Goal: Task Accomplishment & Management: Use online tool/utility

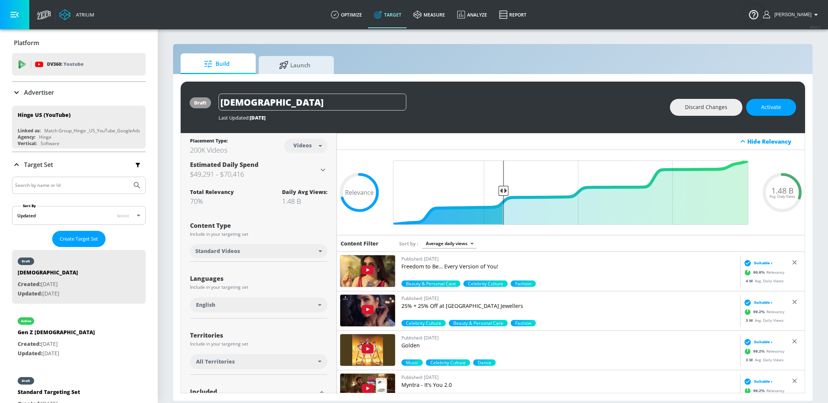
scroll to position [129, 0]
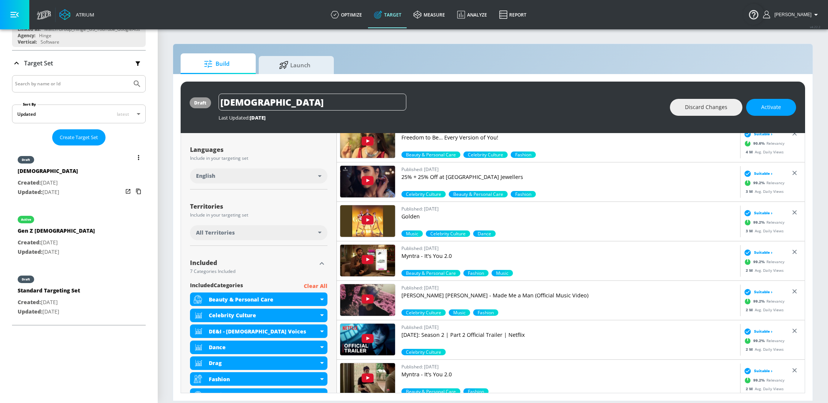
click at [79, 180] on div "draft LGBTQ+ Created: Aug. 29, 2024 Updated: Aug. 15, 2025" at bounding box center [79, 175] width 134 height 54
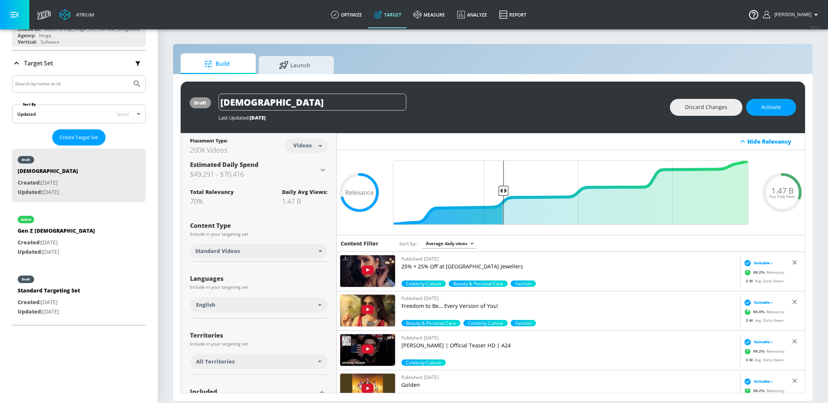
click at [779, 116] on div "draft LGBTQ+ Last Updated: 3 days ago Discard Changes Activate" at bounding box center [493, 106] width 624 height 51
click at [771, 107] on span "Activate" at bounding box center [771, 107] width 20 height 9
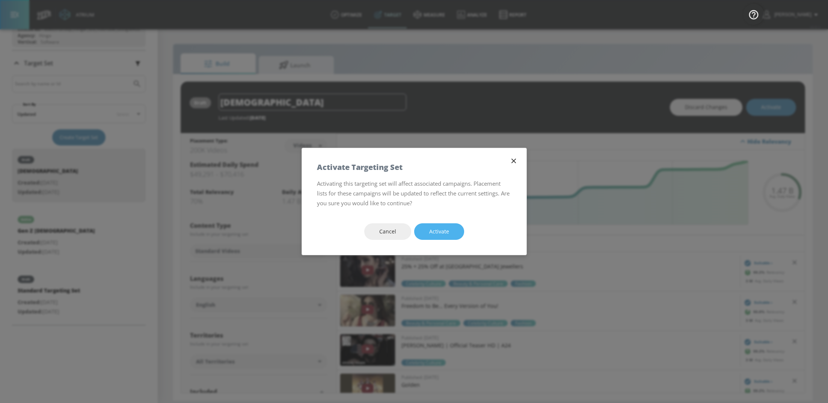
click at [436, 234] on span "Activate" at bounding box center [439, 231] width 20 height 9
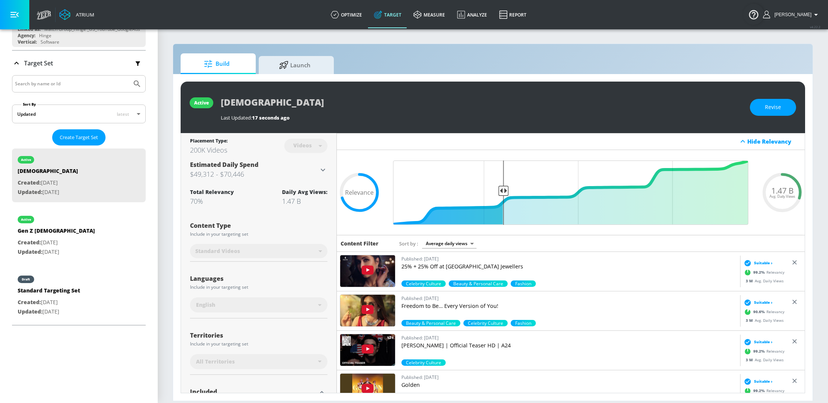
click at [283, 241] on div "Standard Videos" at bounding box center [258, 251] width 137 height 20
click at [501, 189] on input "Final Threshold" at bounding box center [570, 192] width 363 height 64
drag, startPoint x: 507, startPoint y: 189, endPoint x: 521, endPoint y: 189, distance: 14.6
click at [521, 189] on input "Final Threshold" at bounding box center [570, 192] width 363 height 64
click at [771, 116] on div "active LGBTQ+ Last Updated: 17 seconds ago Revise" at bounding box center [493, 106] width 624 height 51
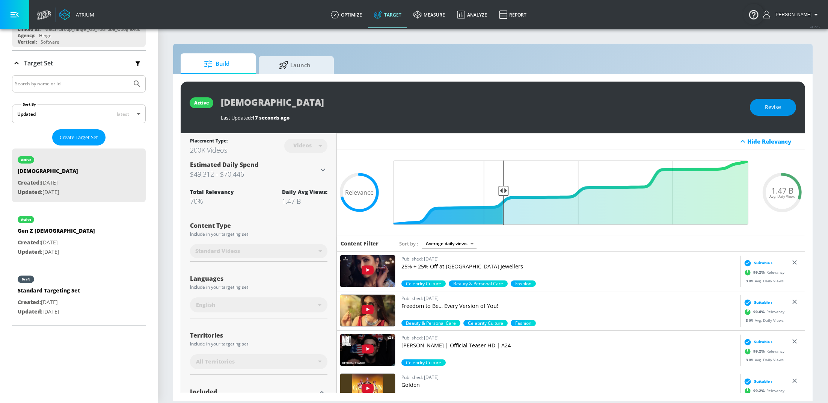
click at [770, 111] on span "Revise" at bounding box center [773, 107] width 16 height 9
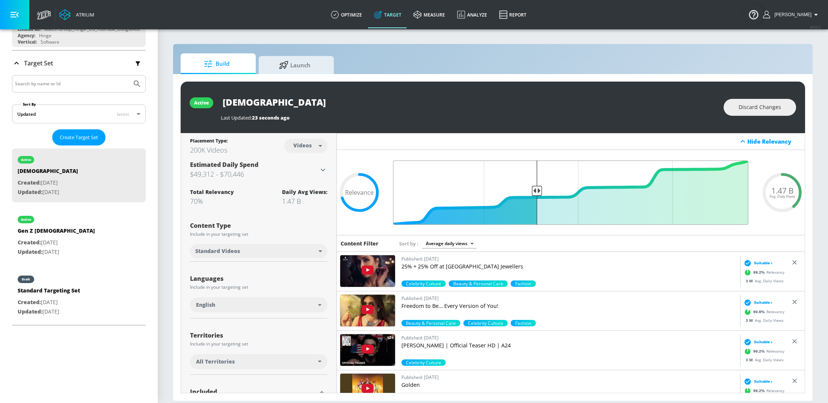
type input "0.61"
drag, startPoint x: 502, startPoint y: 187, endPoint x: 536, endPoint y: 191, distance: 34.4
click at [536, 191] on input "Final Threshold" at bounding box center [570, 192] width 363 height 64
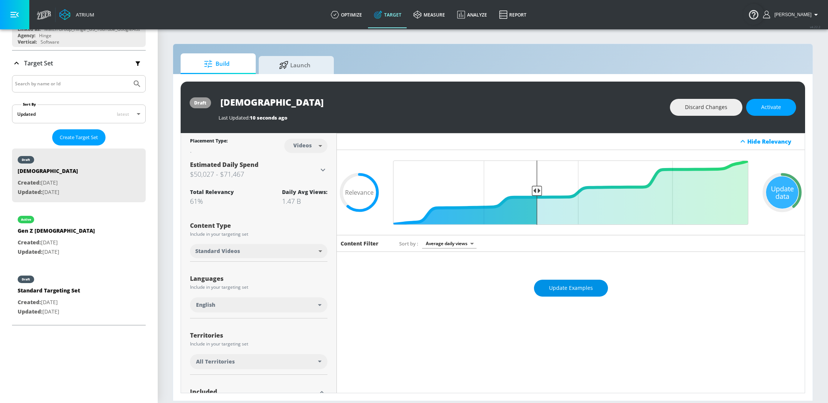
click at [563, 287] on span "Update Examples" at bounding box center [571, 287] width 44 height 9
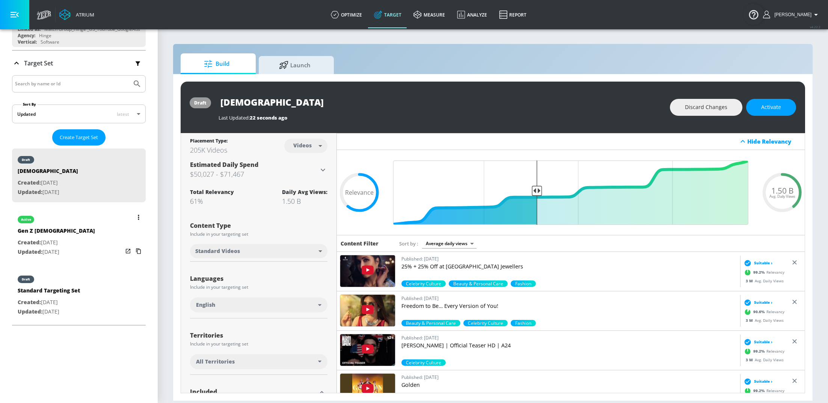
click at [87, 238] on div "active Gen Z Females Created: Jun. 03, 2025 Updated: Jun. 21, 2025" at bounding box center [79, 235] width 134 height 54
type input "Gen Z [DEMOGRAPHIC_DATA]"
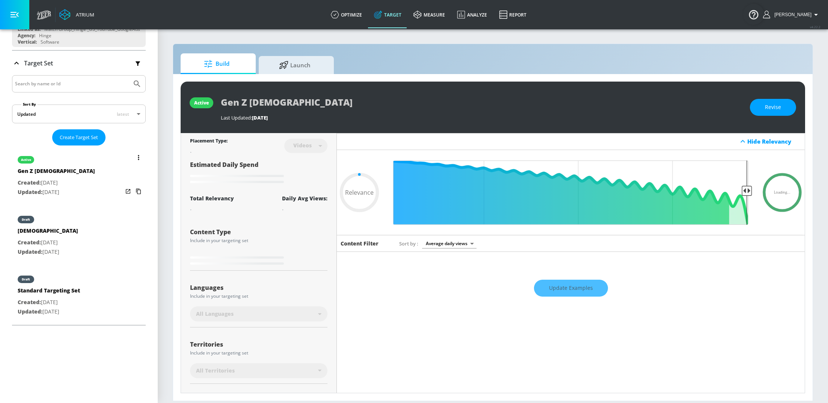
type input "0.62"
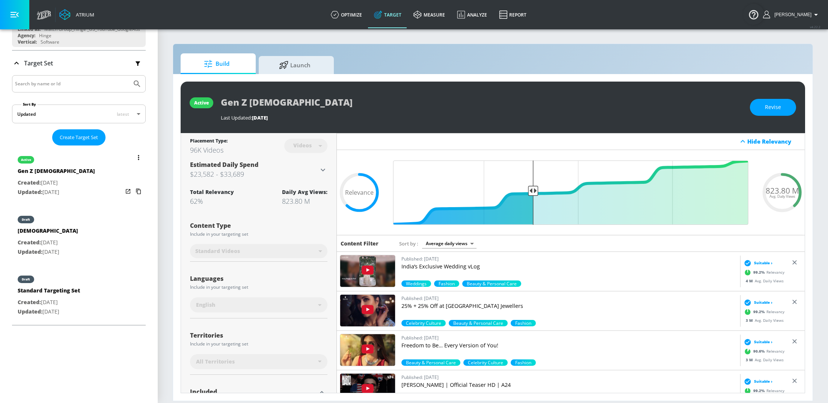
click at [87, 238] on div "draft LGBTQ+ Created: Aug. 29, 2024 Updated: Aug. 18, 2025" at bounding box center [79, 235] width 134 height 54
type input "[DEMOGRAPHIC_DATA]"
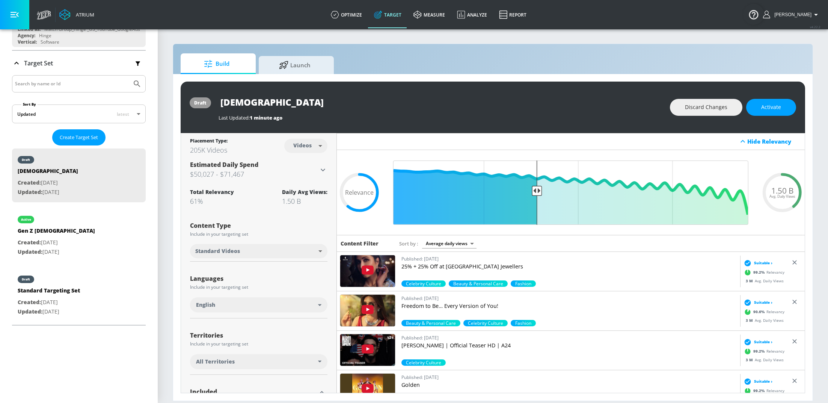
click at [623, 106] on div "[DEMOGRAPHIC_DATA]" at bounding box center [441, 101] width 444 height 17
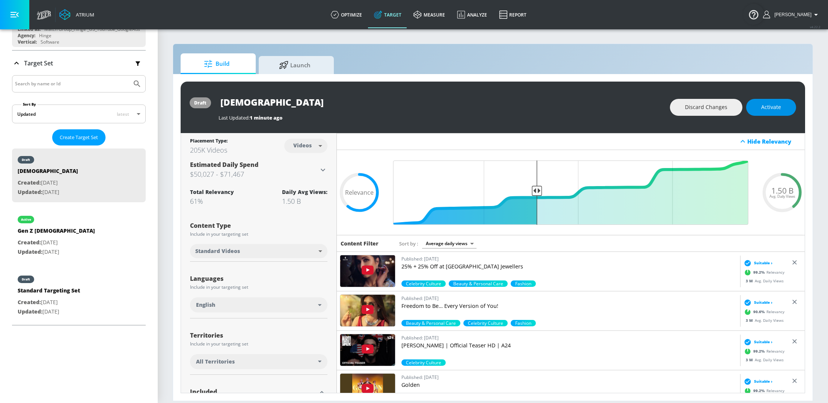
click at [781, 111] on button "Activate" at bounding box center [771, 107] width 50 height 17
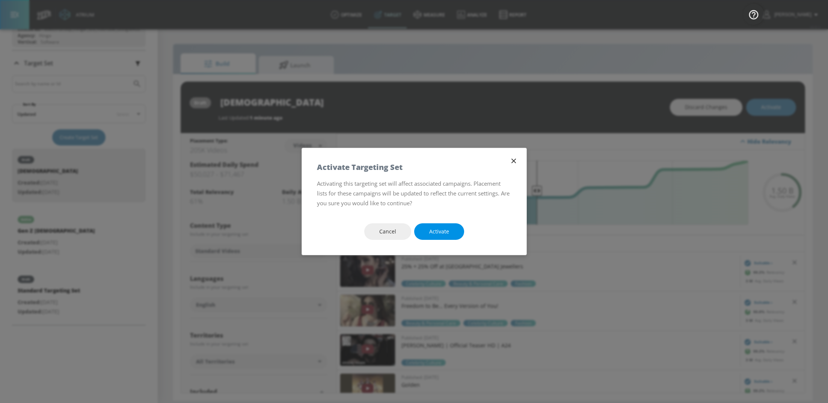
click at [436, 238] on button "Activate" at bounding box center [439, 231] width 50 height 17
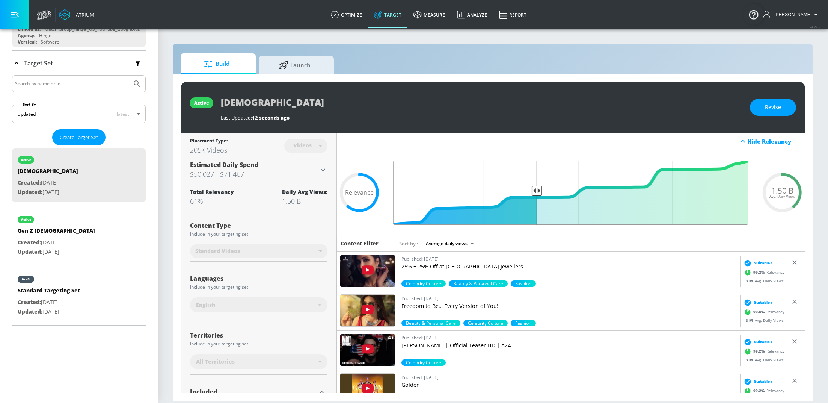
click at [537, 191] on input "Final Threshold" at bounding box center [570, 192] width 363 height 64
click at [763, 107] on button "Revise" at bounding box center [773, 107] width 46 height 17
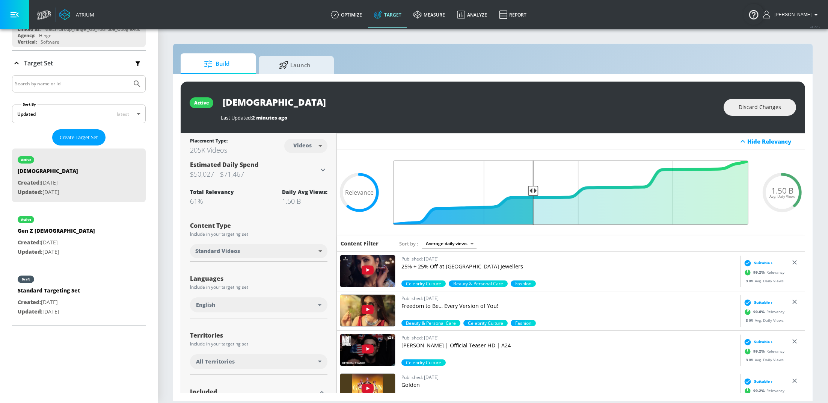
type input "0.62"
drag, startPoint x: 538, startPoint y: 188, endPoint x: 534, endPoint y: 188, distance: 4.9
click at [534, 188] on input "Final Threshold" at bounding box center [570, 192] width 363 height 64
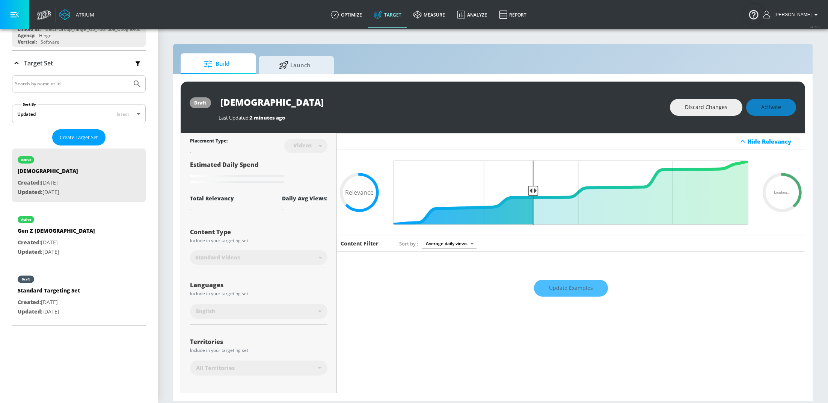
click at [558, 281] on div "Update Examples" at bounding box center [571, 287] width 468 height 26
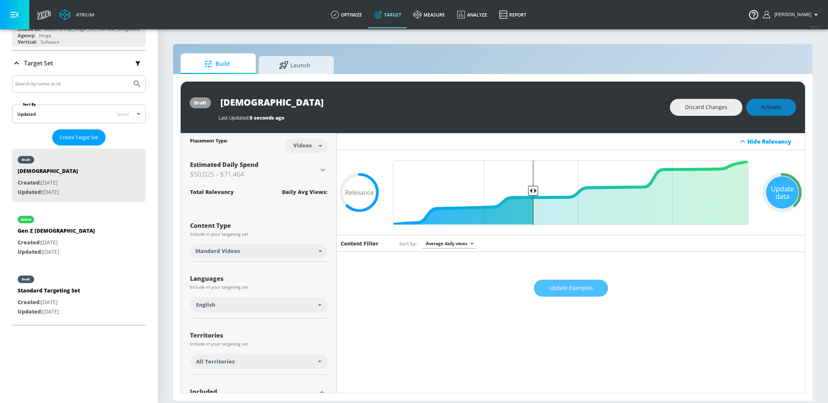
click at [572, 284] on span "Update Examples" at bounding box center [571, 287] width 44 height 9
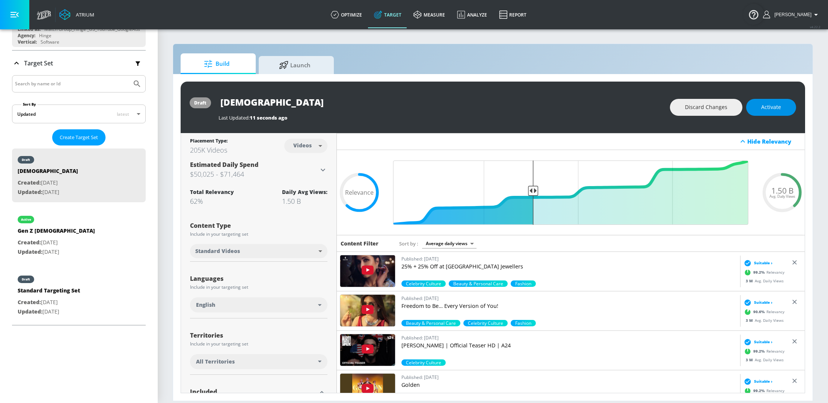
click at [766, 113] on button "Activate" at bounding box center [771, 107] width 50 height 17
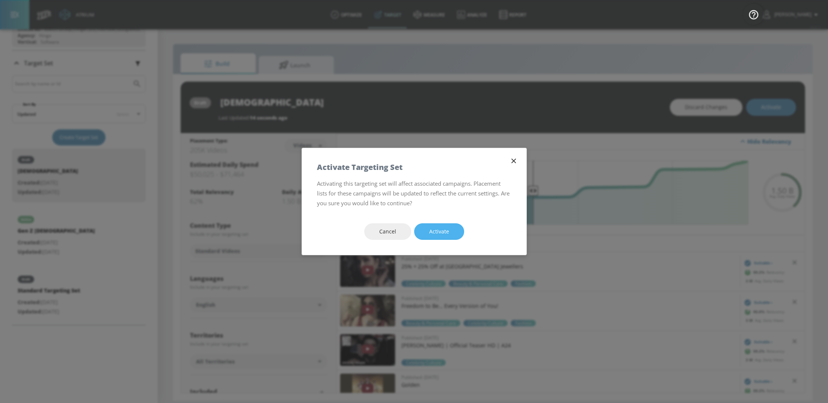
click at [437, 231] on span "Activate" at bounding box center [439, 231] width 20 height 9
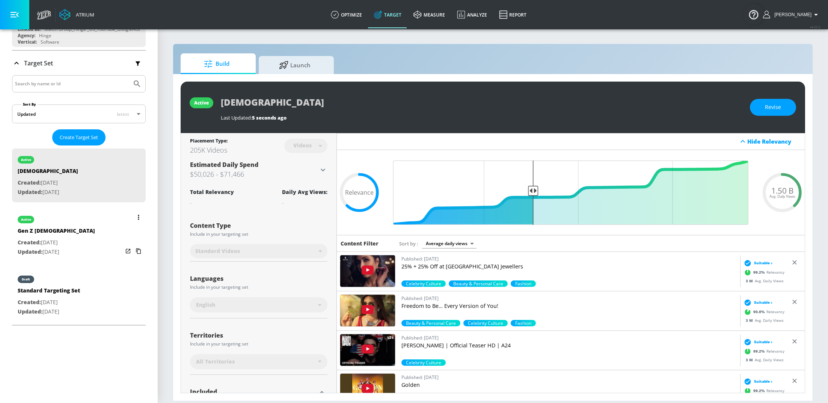
click at [78, 238] on div "active Gen Z Females Created: Jun. 03, 2025 Updated: Jun. 21, 2025" at bounding box center [79, 235] width 134 height 54
type input "Gen Z [DEMOGRAPHIC_DATA]"
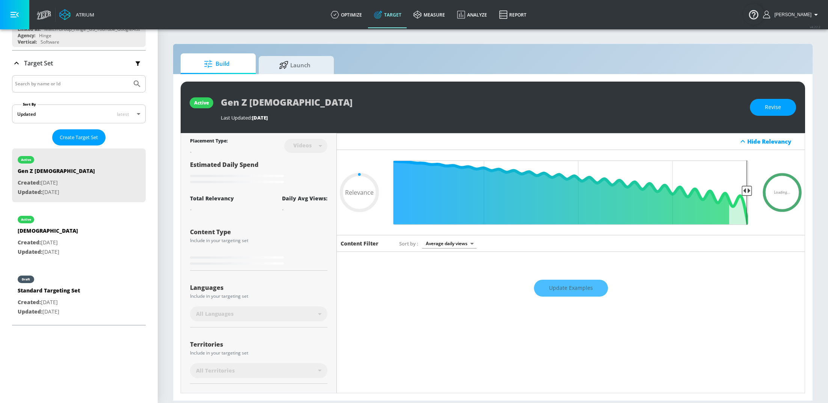
scroll to position [112, 0]
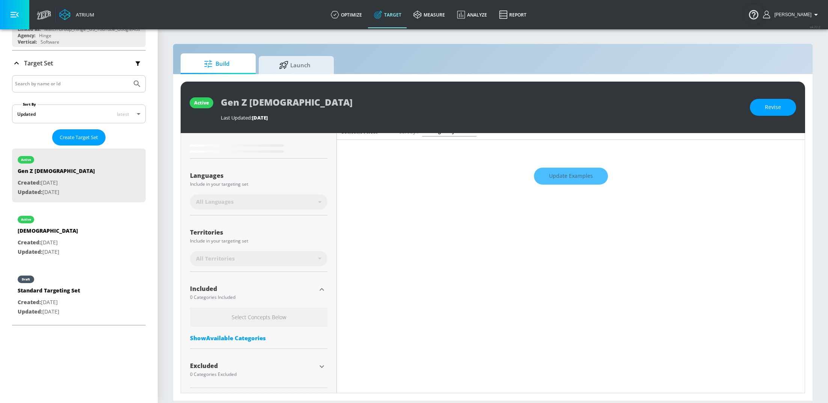
type input "0.62"
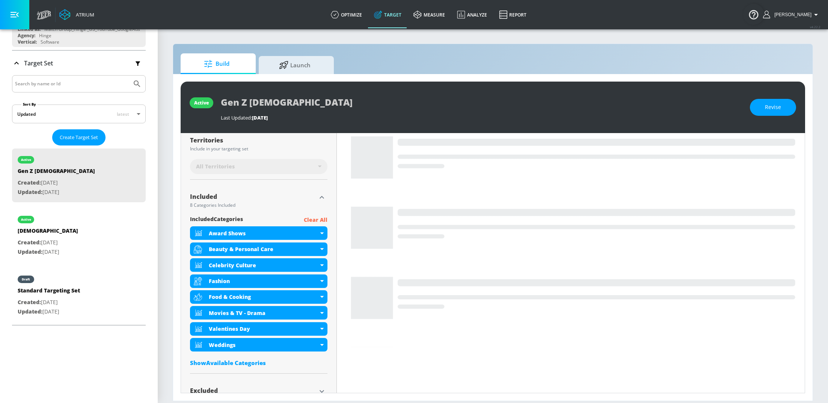
scroll to position [220, 0]
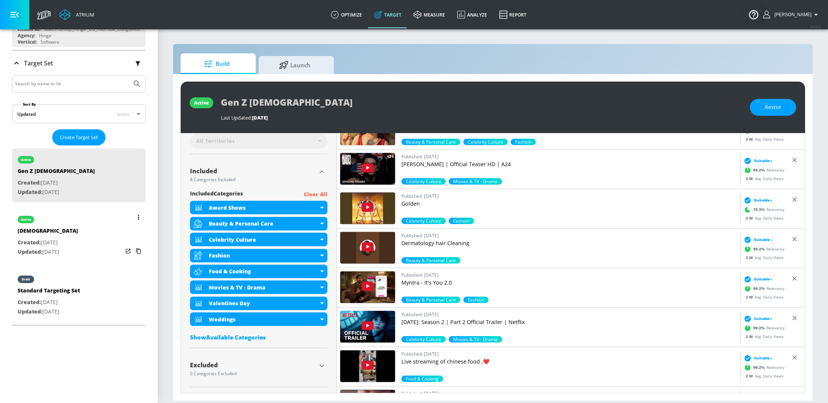
click at [62, 247] on p "Updated: Aug. 18, 2025" at bounding box center [48, 251] width 60 height 9
type input "[DEMOGRAPHIC_DATA]"
type input "0.05"
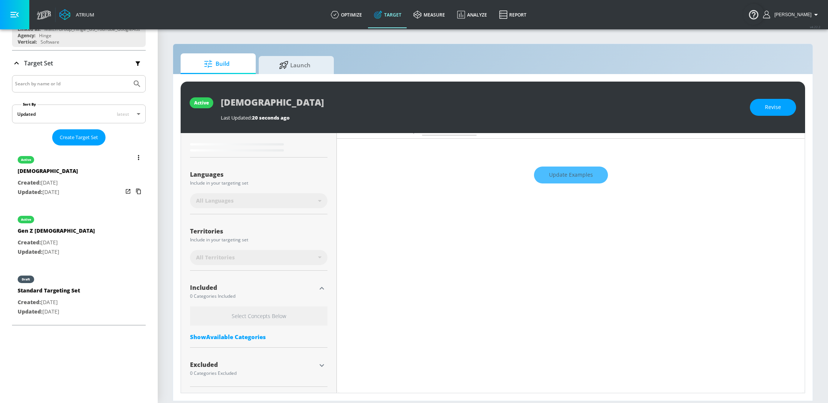
scroll to position [112, 0]
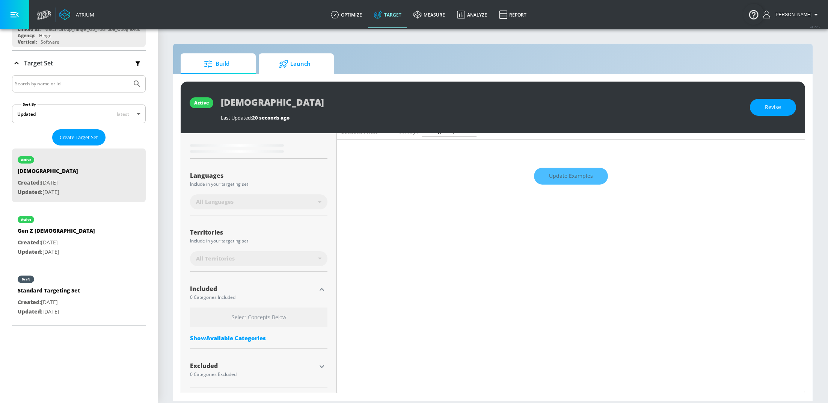
click at [303, 65] on span "Launch" at bounding box center [294, 64] width 57 height 18
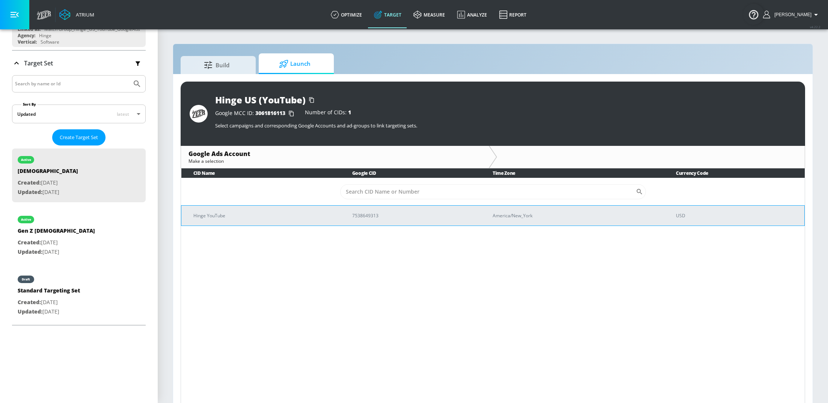
click at [224, 212] on p "Hinge YouTube" at bounding box center [263, 215] width 141 height 8
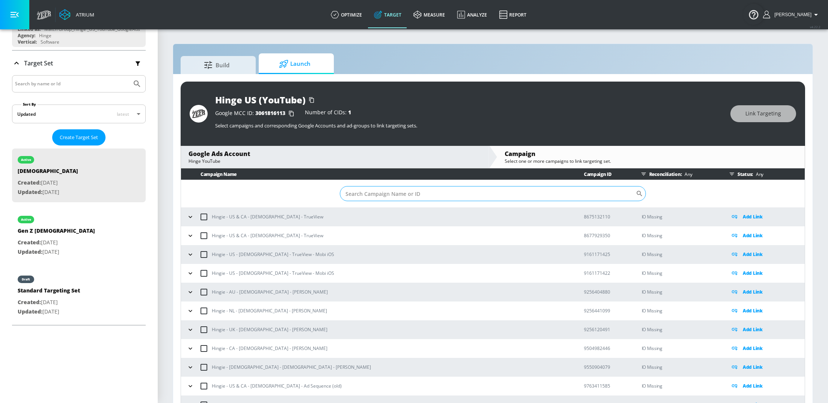
click at [406, 196] on input "Sort By" at bounding box center [488, 193] width 296 height 15
paste input "22901146548"
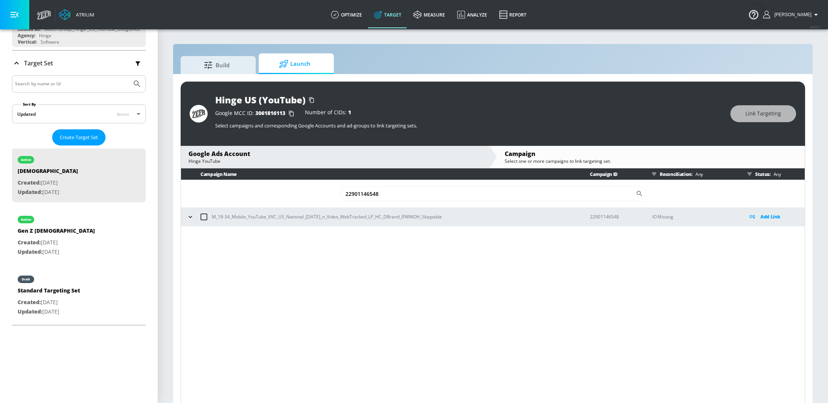
type input "22901146548"
click at [188, 216] on icon "button" at bounding box center [191, 217] width 8 height 8
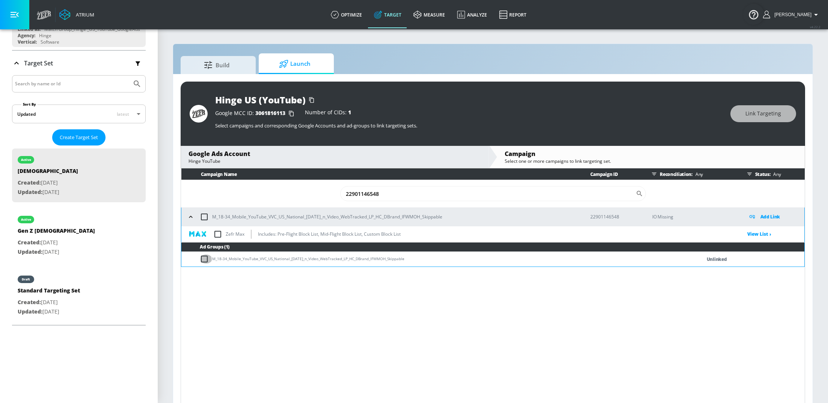
click at [205, 261] on input "checkbox" at bounding box center [206, 258] width 12 height 9
checkbox input "true"
click at [755, 111] on span "Link Targeting" at bounding box center [763, 113] width 36 height 9
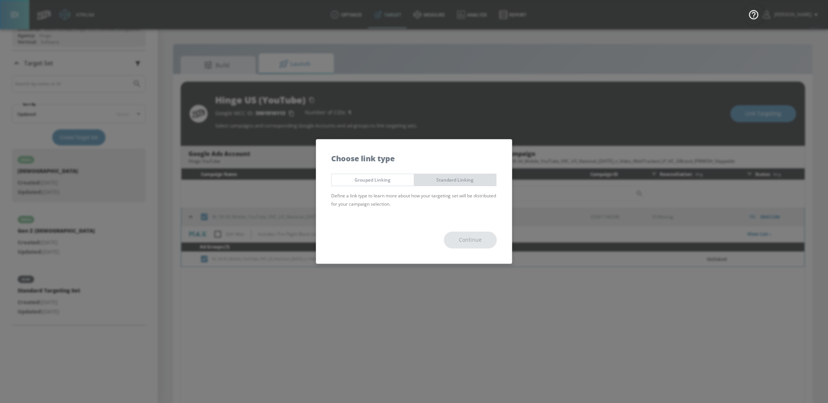
click at [466, 182] on span "Standard Linking" at bounding box center [455, 180] width 71 height 8
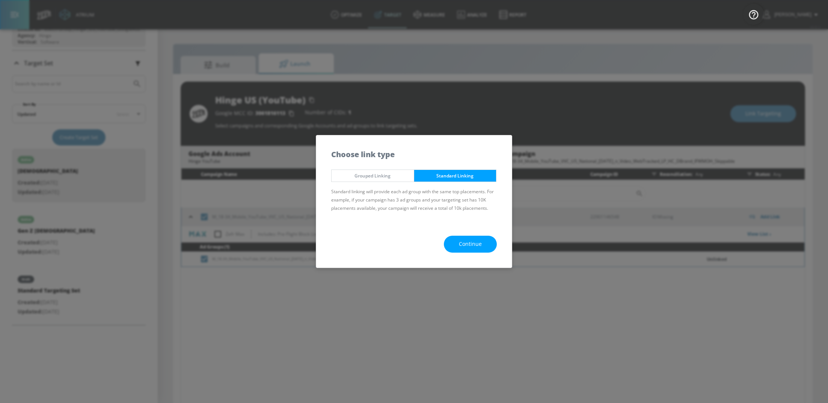
click at [474, 240] on span "Continue" at bounding box center [470, 243] width 23 height 9
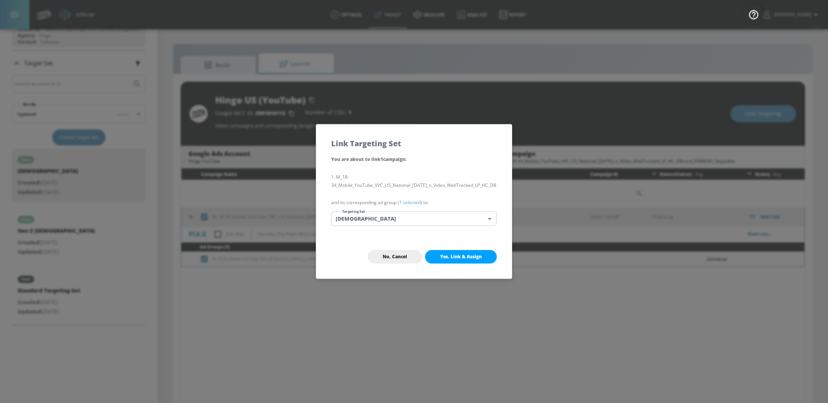
click at [472, 257] on span "Yes, Link & Assign" at bounding box center [461, 256] width 42 height 6
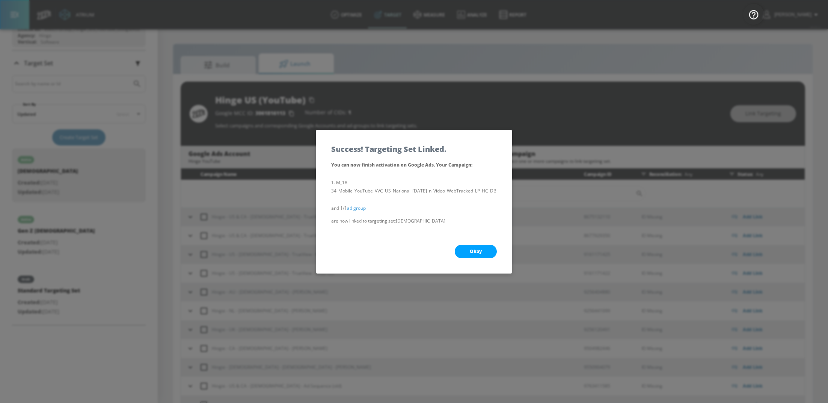
click at [478, 253] on span "Okay" at bounding box center [476, 251] width 12 height 6
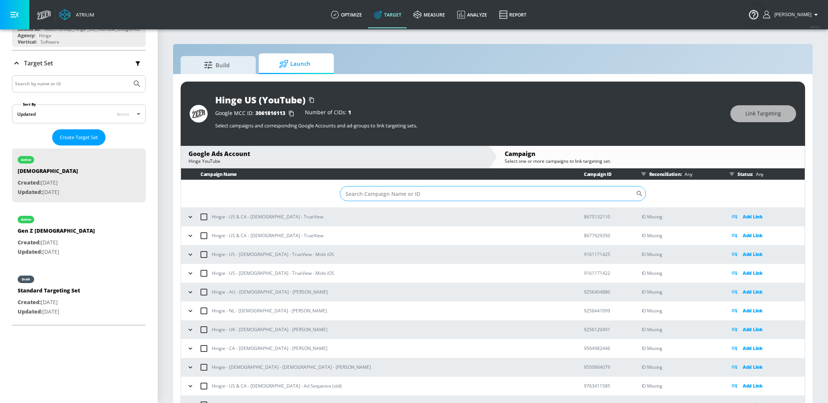
click at [415, 188] on input "Sort By" at bounding box center [488, 193] width 296 height 15
paste input "22906689536"
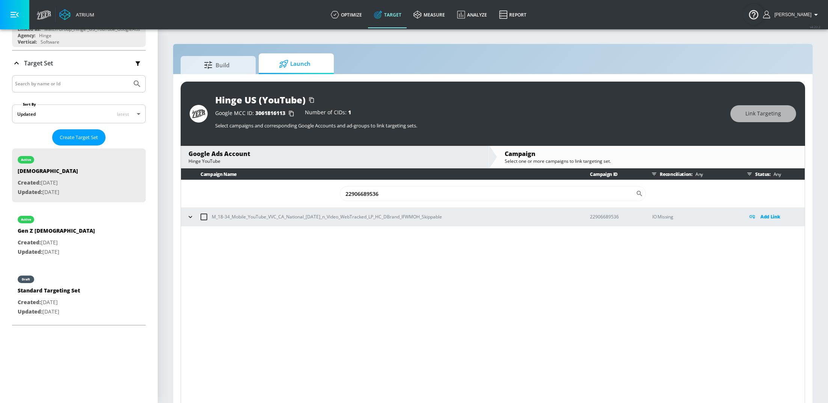
type input "22906689536"
click at [185, 217] on button "button" at bounding box center [190, 216] width 11 height 11
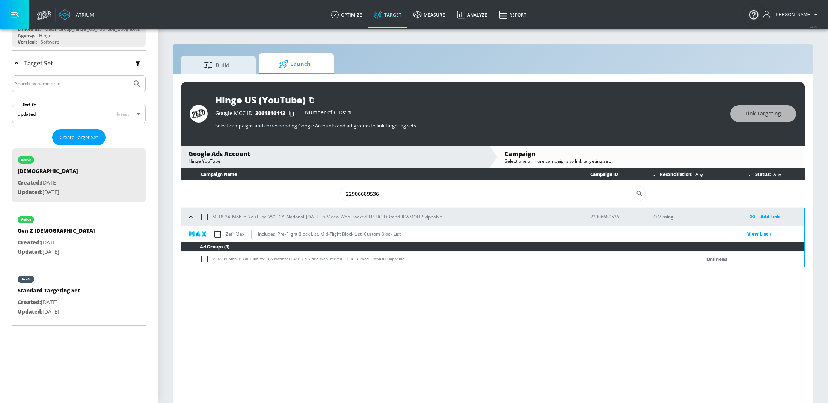
click at [206, 261] on input "checkbox" at bounding box center [206, 258] width 12 height 9
checkbox input "true"
click at [774, 116] on span "Link Targeting" at bounding box center [763, 113] width 36 height 9
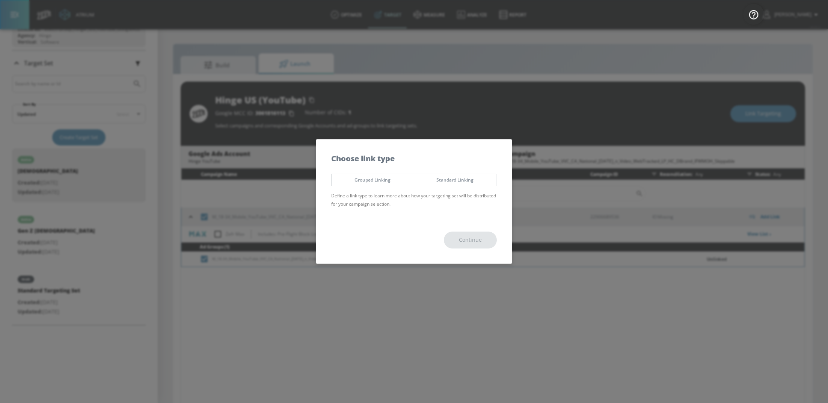
click at [442, 181] on span "Standard Linking" at bounding box center [455, 180] width 71 height 8
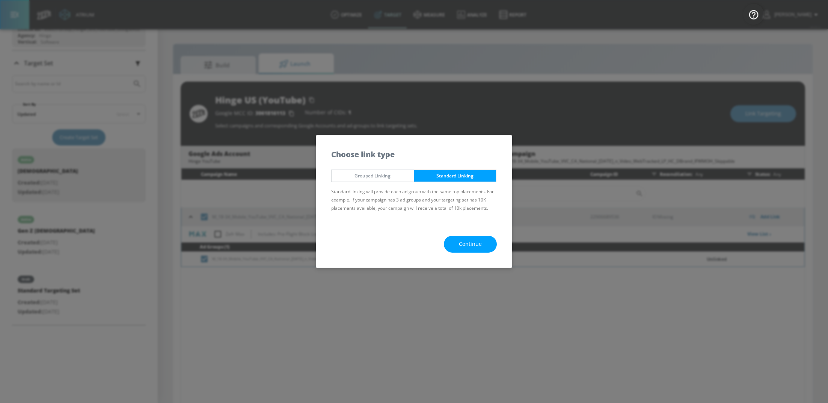
click at [466, 243] on span "Continue" at bounding box center [470, 243] width 23 height 9
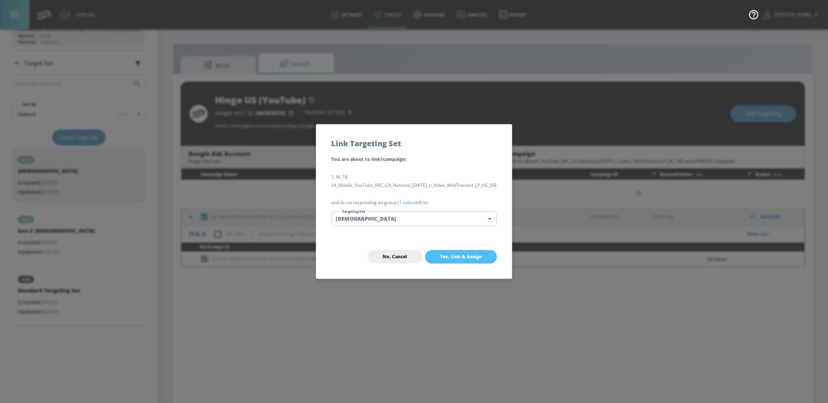
click at [468, 258] on span "Yes, Link & Assign" at bounding box center [461, 256] width 42 height 6
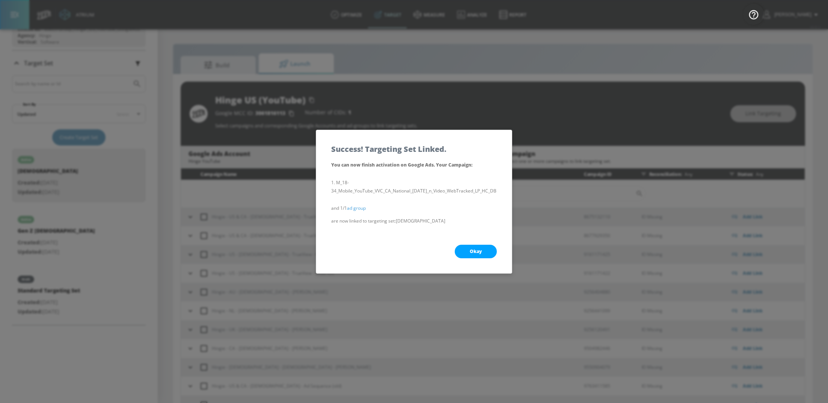
click at [479, 252] on span "Okay" at bounding box center [476, 251] width 12 height 6
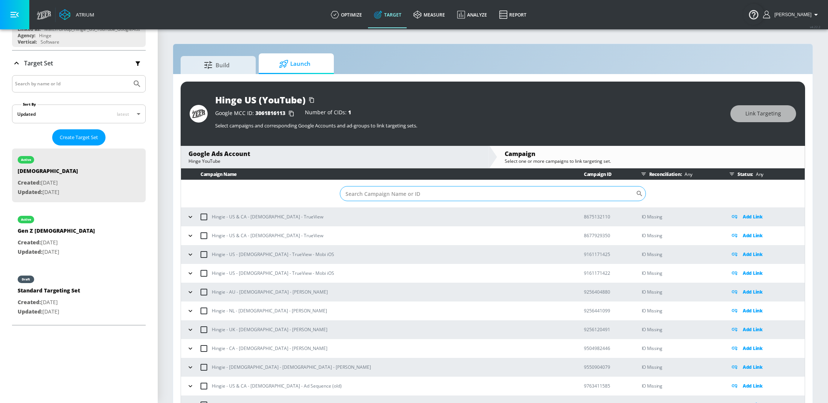
click at [401, 192] on input "Sort By" at bounding box center [488, 193] width 296 height 15
paste input "22908616984"
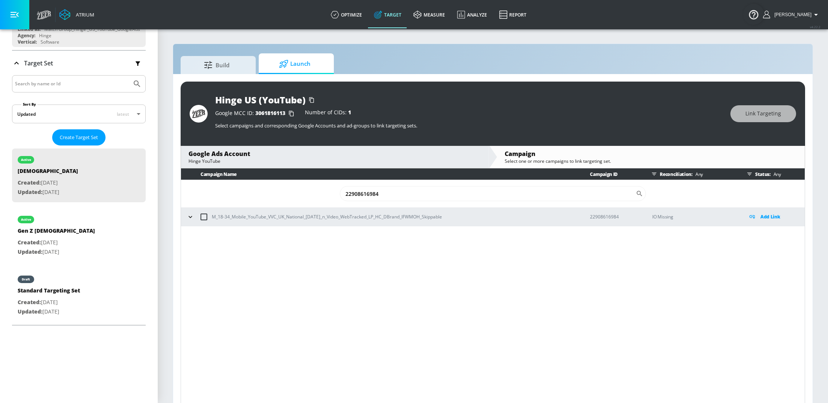
type input "22908616984"
click at [190, 217] on icon "button" at bounding box center [189, 217] width 3 height 2
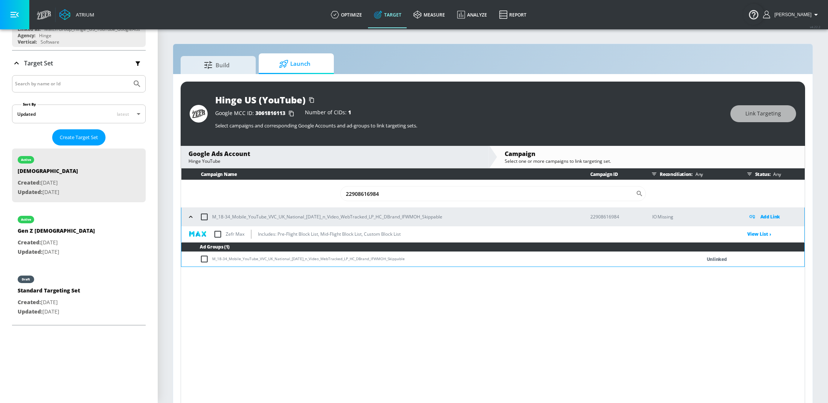
click at [204, 257] on input "checkbox" at bounding box center [206, 258] width 12 height 9
checkbox input "true"
click at [767, 122] on div "Hinge US (YouTube) Google MCC ID: 3061816113 Number of CIDs: 1 Select campaigns…" at bounding box center [493, 113] width 624 height 64
click at [759, 113] on span "Link Targeting" at bounding box center [763, 113] width 36 height 9
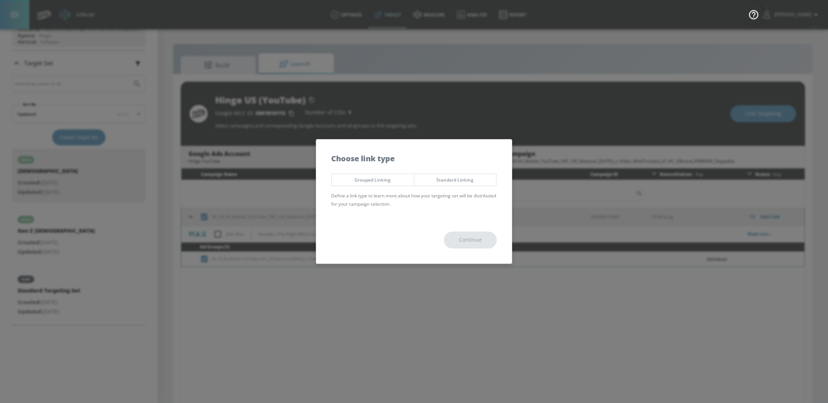
click at [475, 177] on span "Standard Linking" at bounding box center [455, 180] width 71 height 8
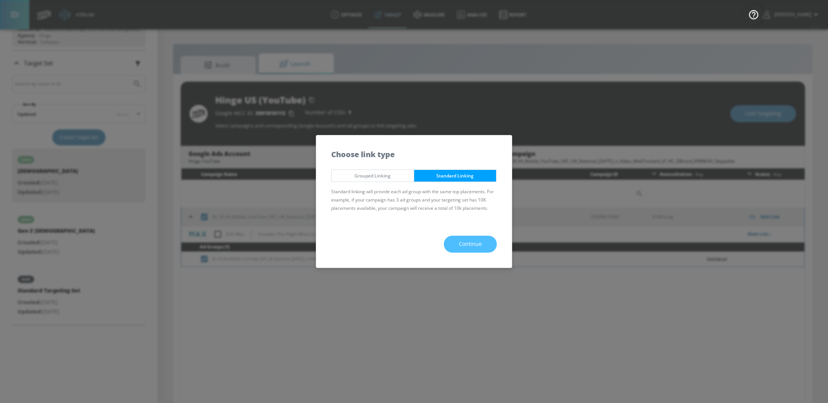
click at [475, 238] on button "Continue" at bounding box center [470, 243] width 53 height 17
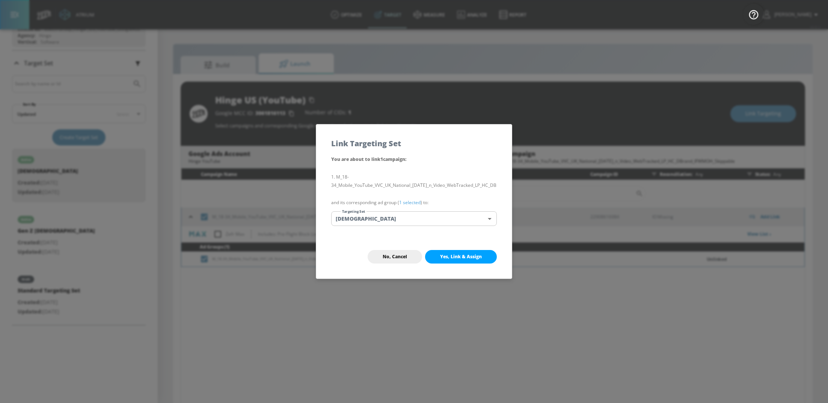
click at [473, 256] on span "Yes, Link & Assign" at bounding box center [461, 256] width 42 height 6
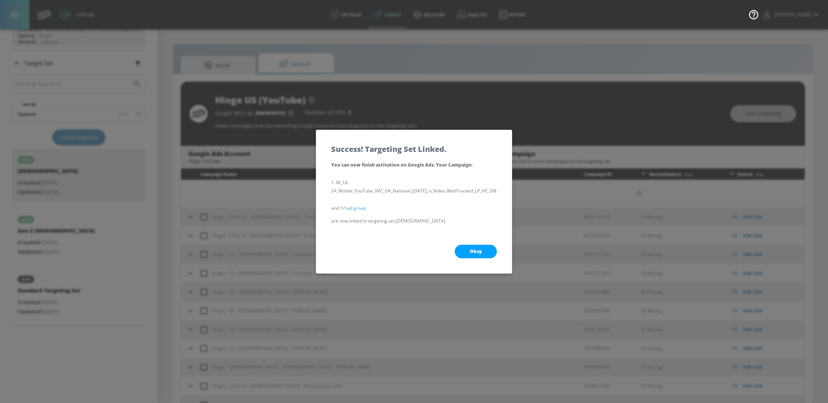
click at [484, 252] on button "Okay" at bounding box center [476, 251] width 42 height 14
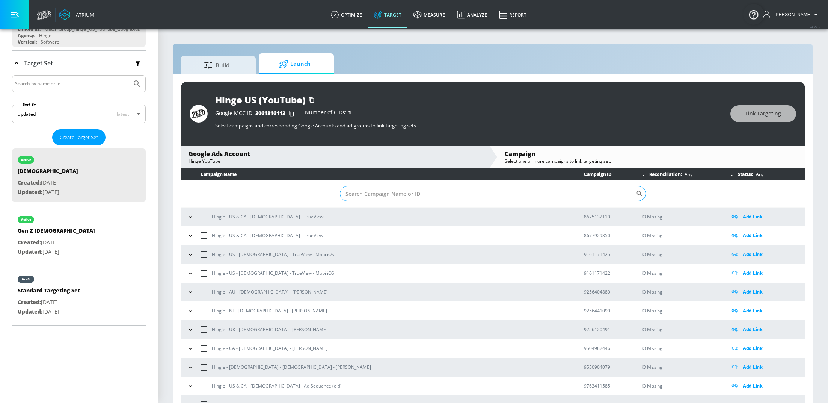
click at [416, 192] on input "Sort By" at bounding box center [488, 193] width 296 height 15
paste input "22910859346"
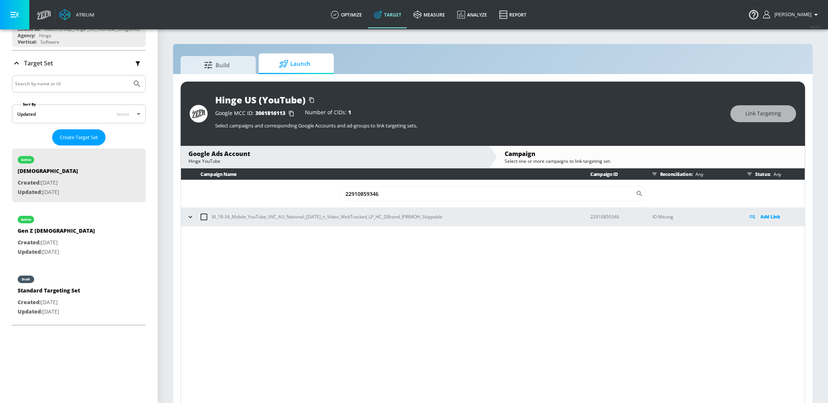
type input "22910859346"
click at [191, 217] on icon "button" at bounding box center [191, 217] width 8 height 8
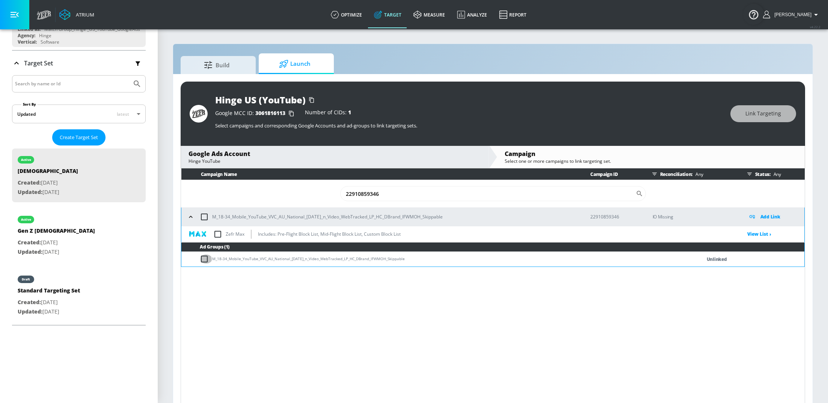
click at [203, 258] on input "checkbox" at bounding box center [206, 258] width 12 height 9
checkbox input "true"
click at [776, 116] on span "Link Targeting" at bounding box center [763, 113] width 36 height 9
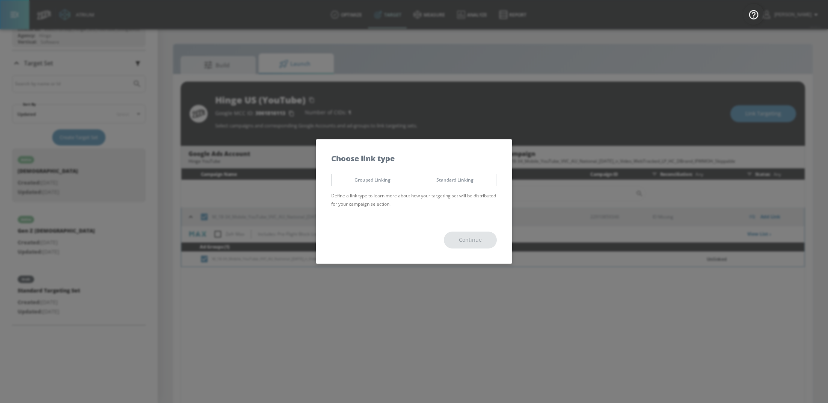
click at [476, 179] on span "Standard Linking" at bounding box center [455, 180] width 71 height 8
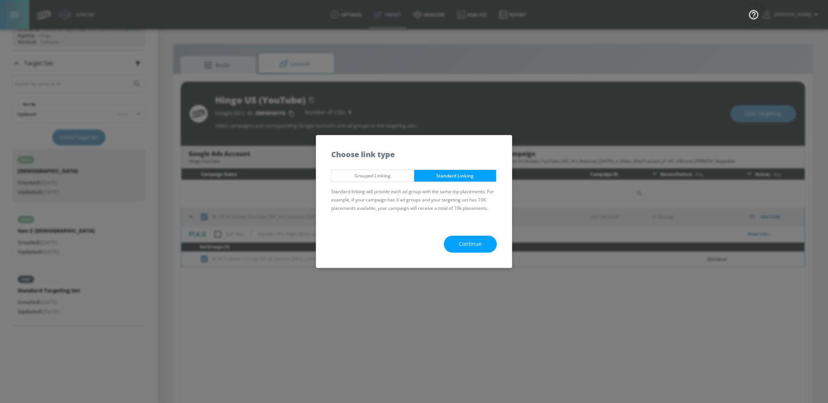
click at [469, 242] on span "Continue" at bounding box center [470, 243] width 23 height 9
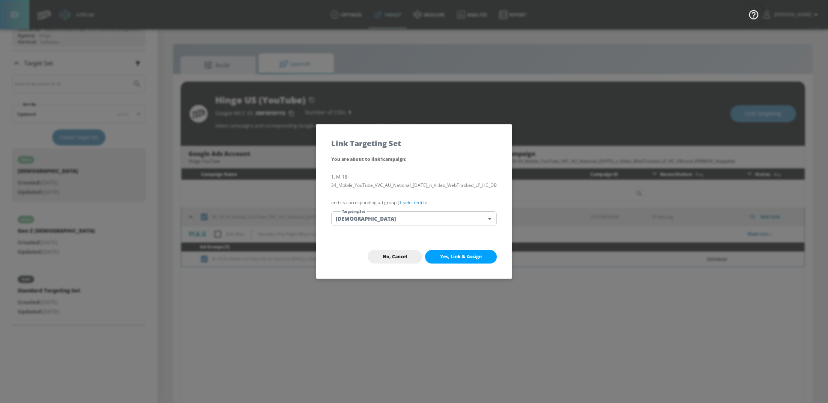
click at [472, 256] on span "Yes, Link & Assign" at bounding box center [461, 256] width 42 height 6
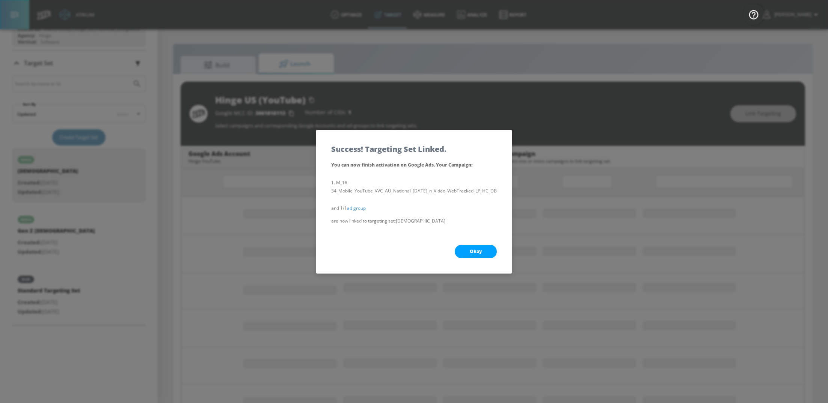
click at [472, 256] on button "Okay" at bounding box center [476, 251] width 42 height 14
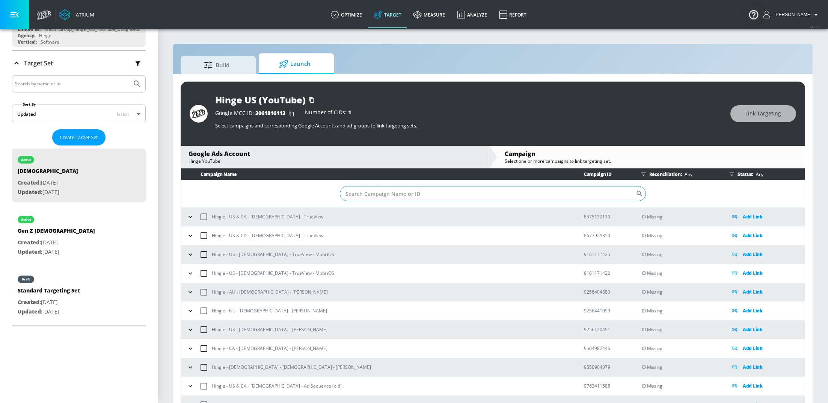
click at [397, 190] on input "Sort By" at bounding box center [488, 193] width 296 height 15
paste input "22908372121"
type input "22908372121"
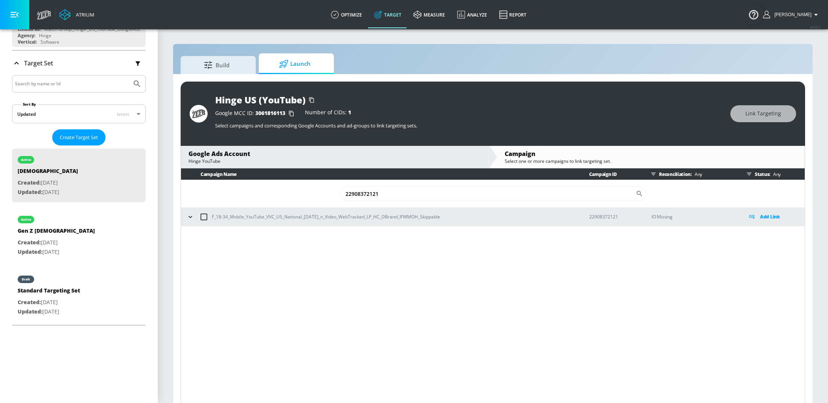
click at [191, 216] on icon "button" at bounding box center [189, 217] width 3 height 2
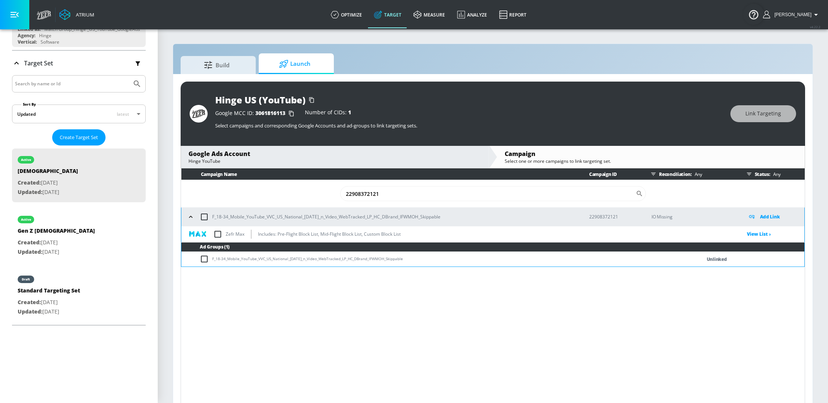
click at [216, 233] on input "checkbox" at bounding box center [218, 234] width 16 height 16
checkbox input "true"
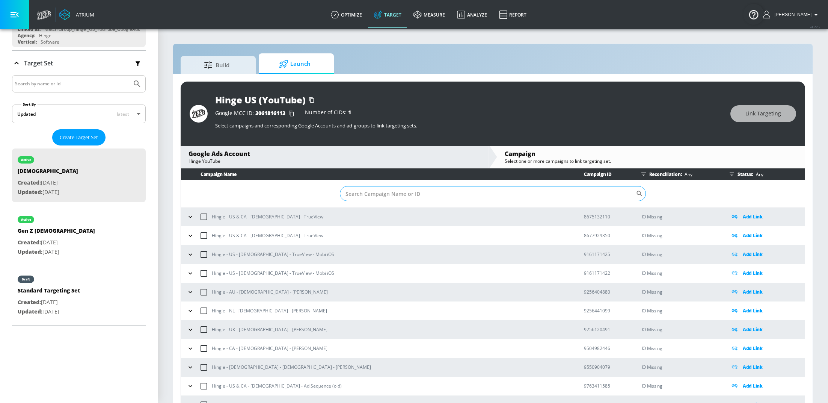
click at [386, 195] on input "Sort By" at bounding box center [488, 193] width 296 height 15
paste input "22898882358"
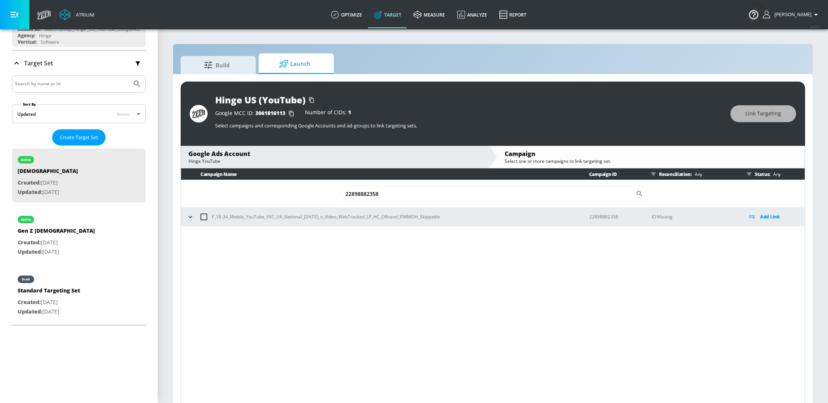
type input "22898882358"
click at [190, 217] on icon "button" at bounding box center [191, 217] width 8 height 8
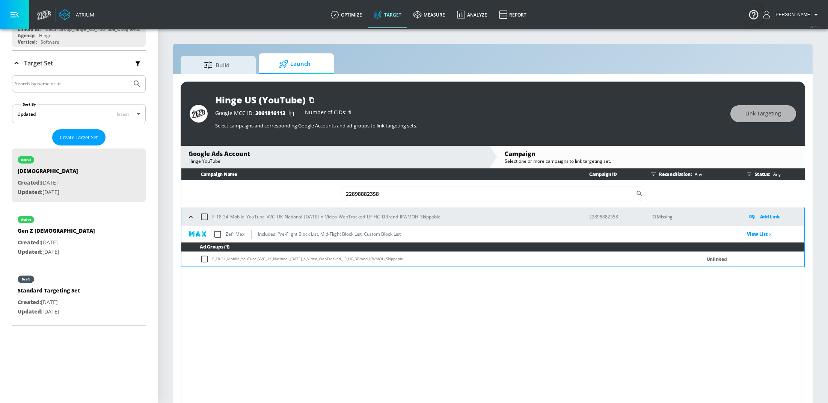
click at [219, 235] on input "checkbox" at bounding box center [218, 234] width 16 height 16
checkbox input "true"
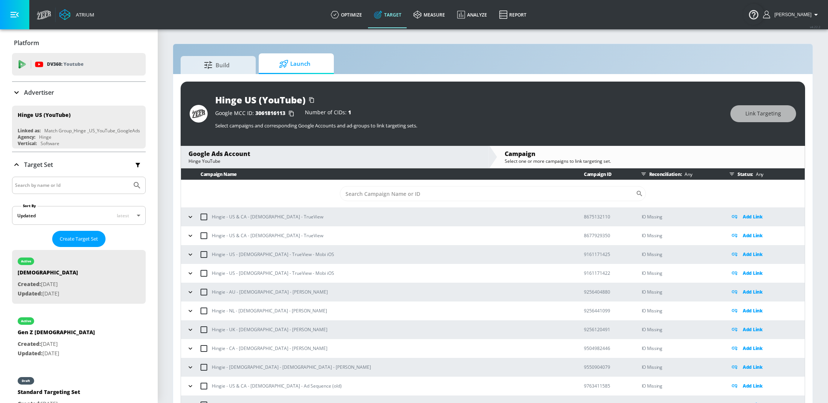
scroll to position [101, 0]
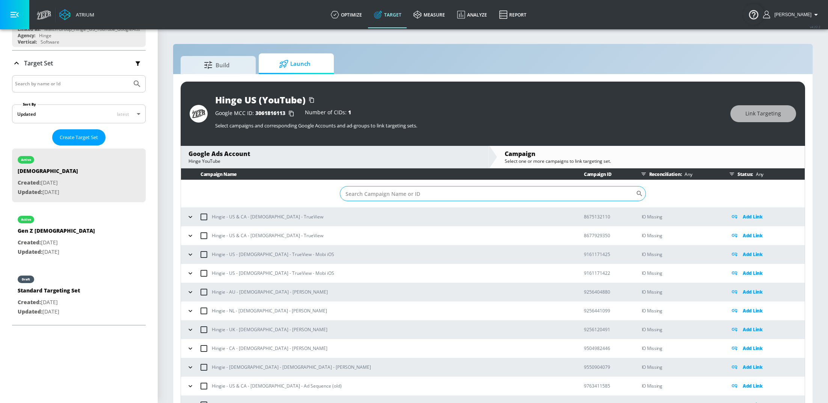
click at [382, 196] on input "Sort By" at bounding box center [488, 193] width 296 height 15
paste input "22908583912"
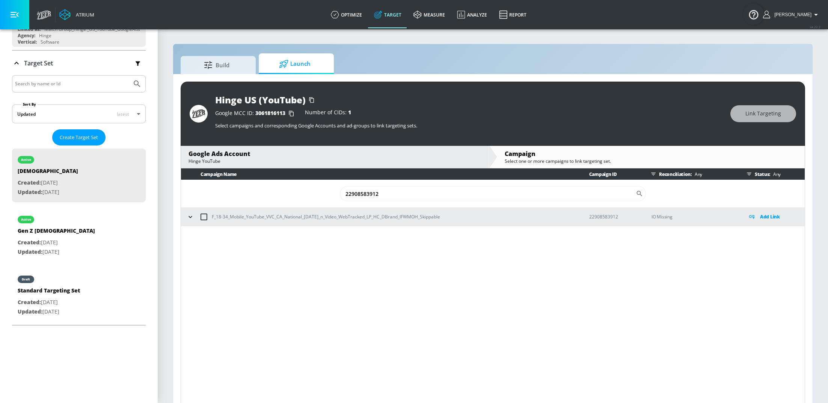
type input "22908583912"
click at [191, 219] on icon "button" at bounding box center [191, 217] width 8 height 8
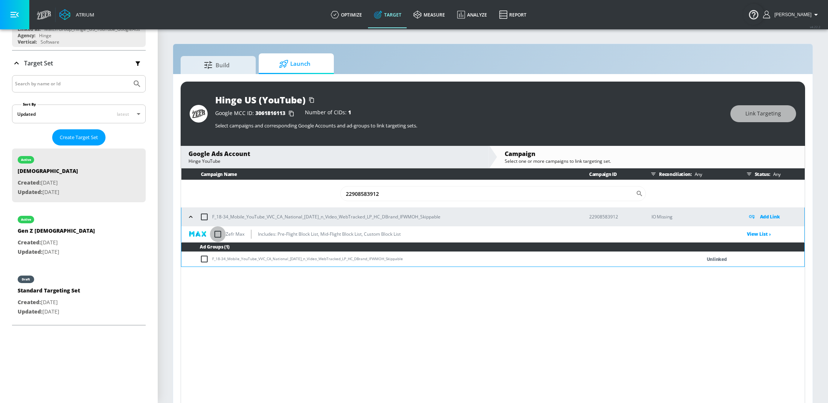
click at [218, 236] on input "checkbox" at bounding box center [218, 234] width 16 height 16
checkbox input "true"
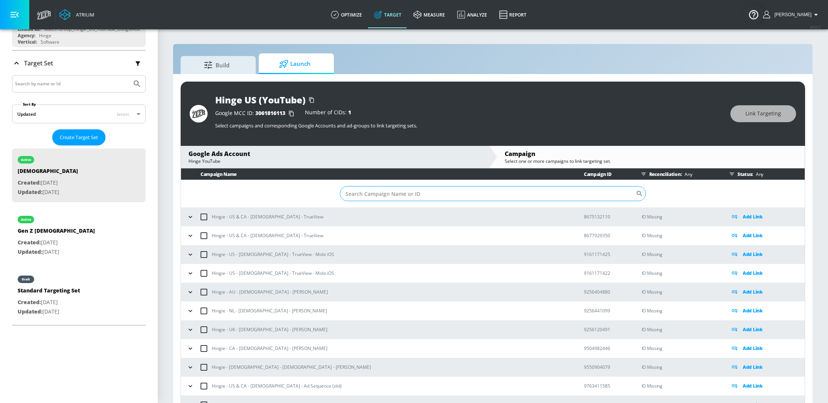
click at [389, 195] on input "Sort By" at bounding box center [488, 193] width 296 height 15
paste input "22904489225"
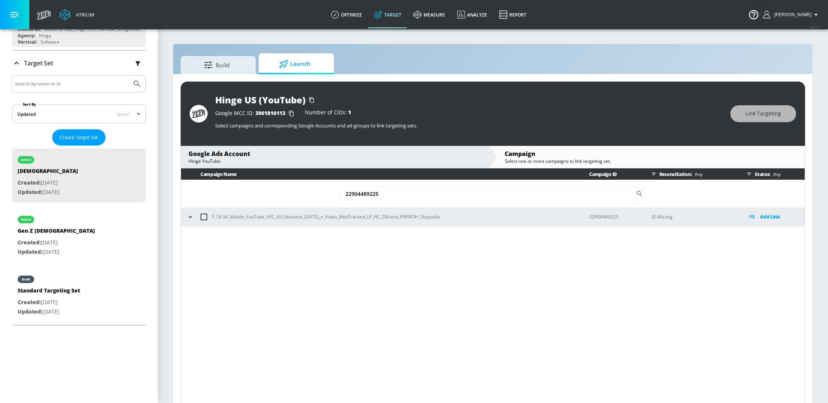
type input "22904489225"
click at [189, 216] on icon "button" at bounding box center [191, 217] width 8 height 8
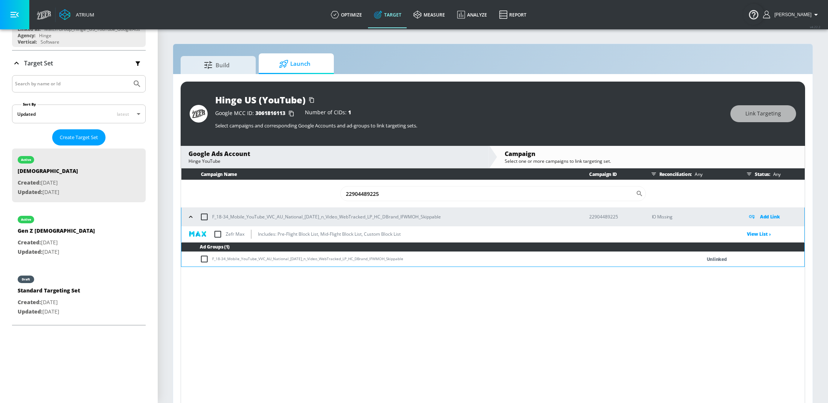
click at [217, 237] on input "checkbox" at bounding box center [218, 234] width 16 height 16
checkbox input "true"
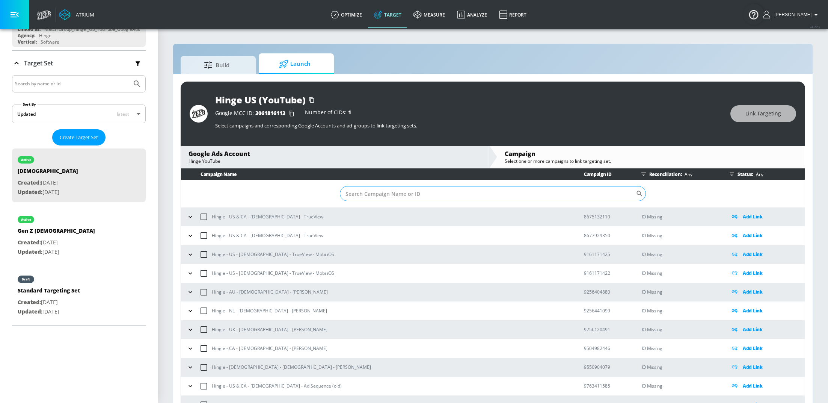
click at [388, 194] on input "Sort By" at bounding box center [488, 193] width 296 height 15
paste input "22901146548"
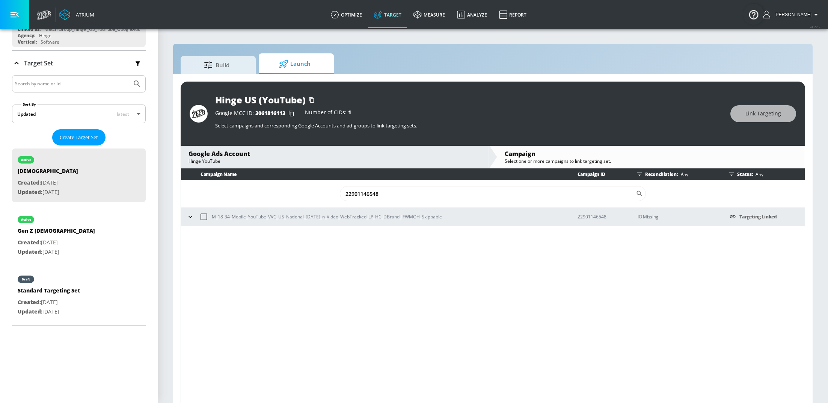
type input "22901146548"
click at [190, 216] on icon "button" at bounding box center [191, 217] width 8 height 8
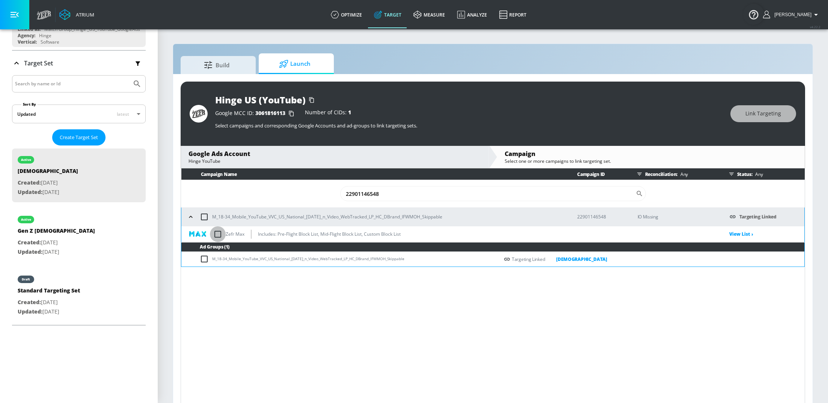
click at [218, 237] on input "checkbox" at bounding box center [218, 234] width 16 height 16
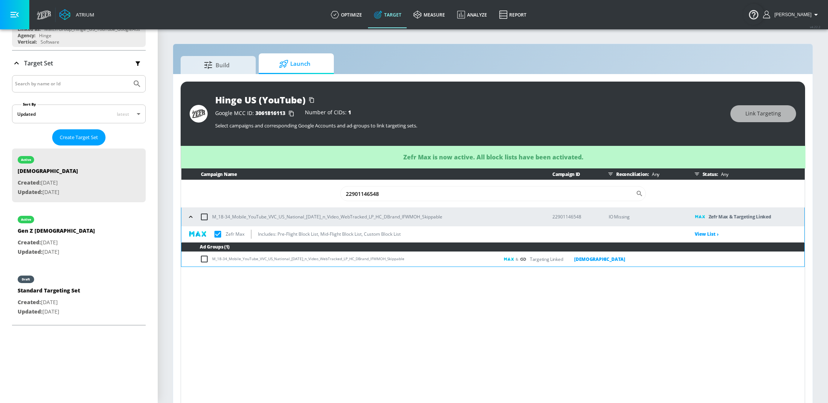
checkbox input "true"
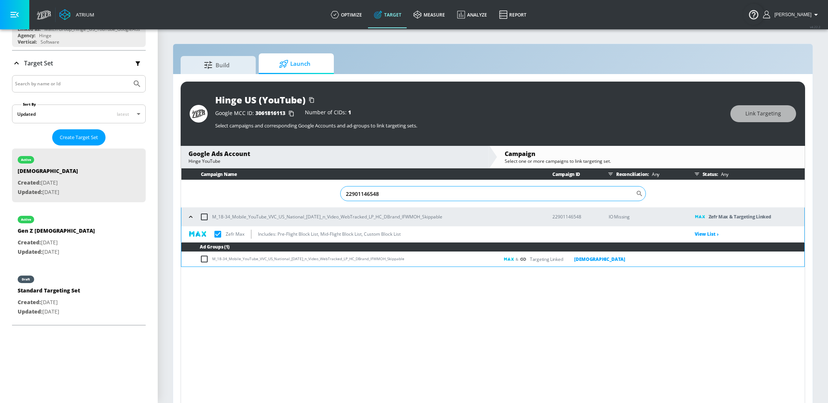
click at [389, 194] on input "22901146548" at bounding box center [488, 193] width 296 height 15
paste input "6689536"
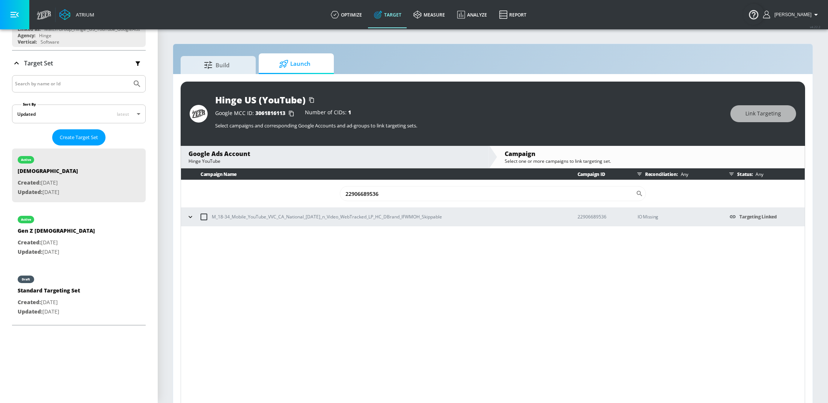
type input "22906689536"
click at [188, 216] on icon "button" at bounding box center [191, 217] width 8 height 8
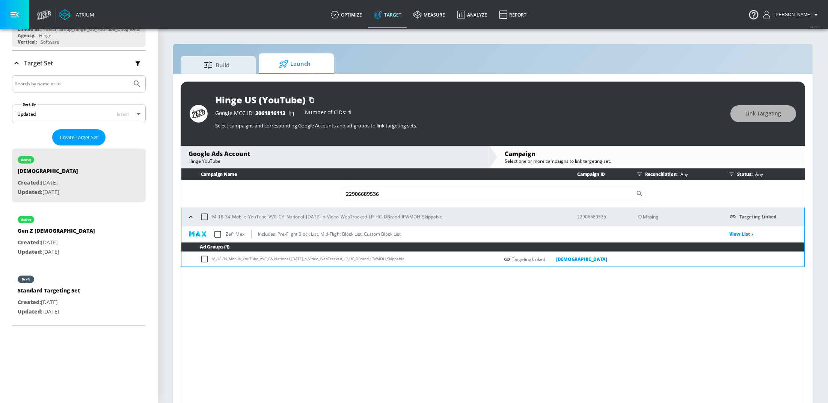
click at [220, 234] on input "checkbox" at bounding box center [218, 234] width 16 height 16
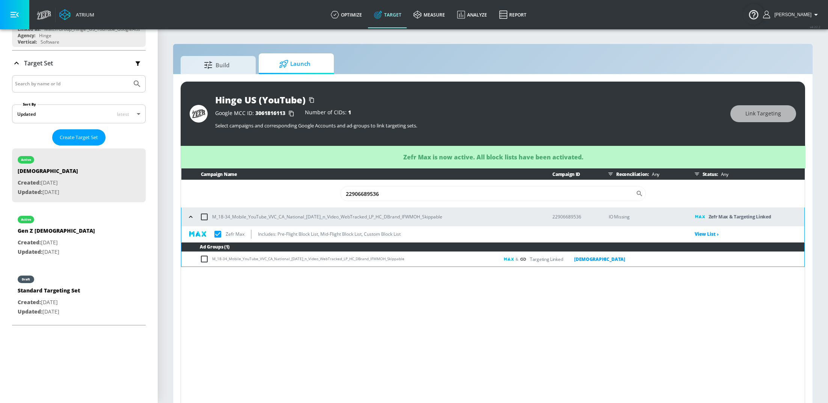
checkbox input "true"
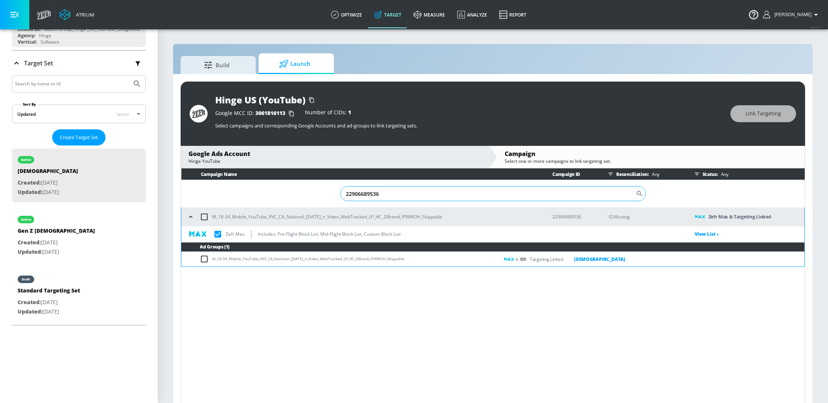
click at [399, 191] on input "22906689536" at bounding box center [488, 193] width 296 height 15
paste input "8616984"
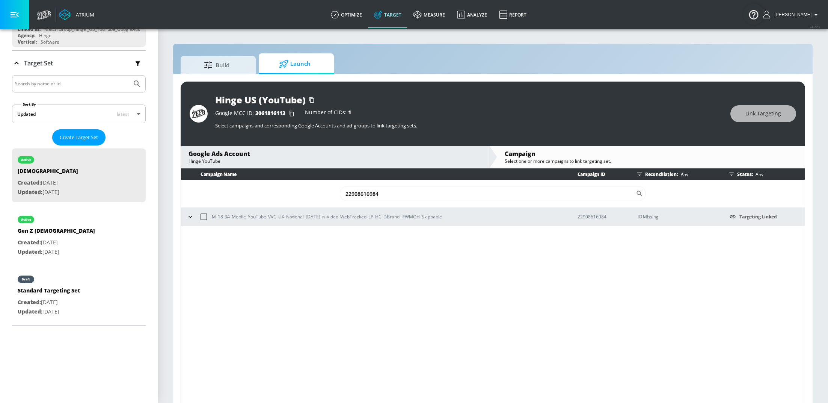
type input "22908616984"
click at [189, 213] on icon "button" at bounding box center [191, 217] width 8 height 8
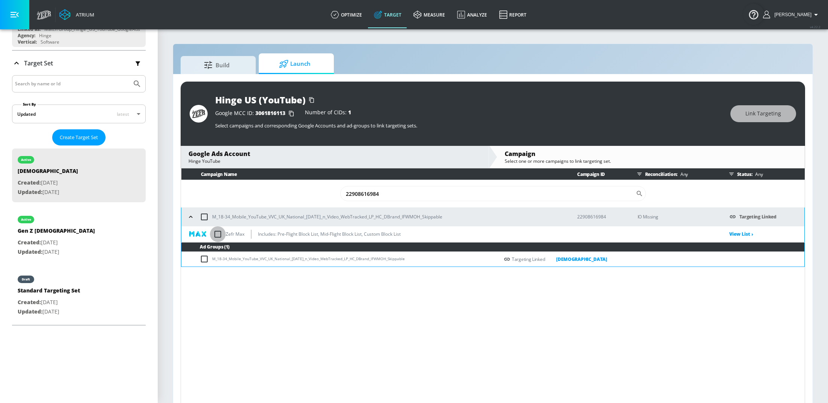
click at [217, 235] on input "checkbox" at bounding box center [218, 234] width 16 height 16
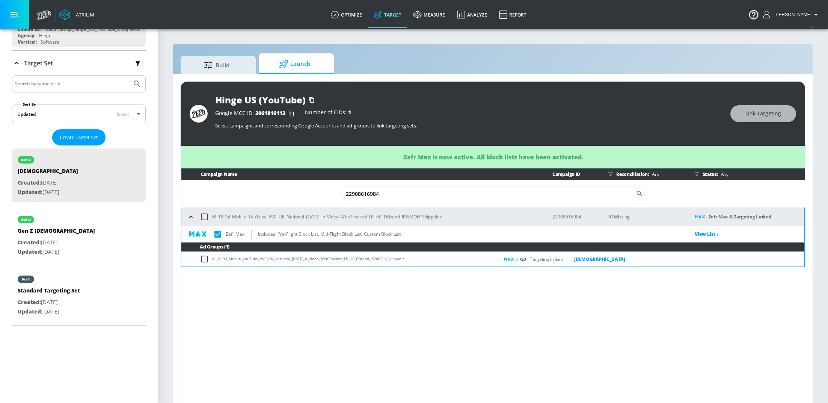
checkbox input "true"
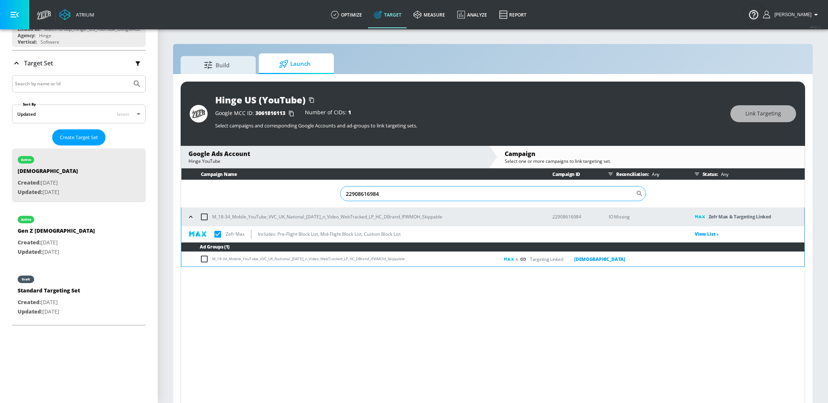
click at [400, 193] on input "22908616984" at bounding box center [488, 193] width 296 height 15
paste input "10859346"
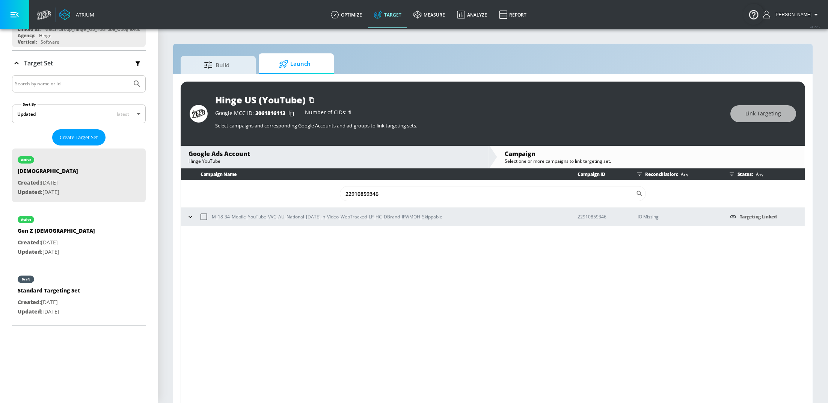
type input "22910859346"
click at [191, 216] on icon "button" at bounding box center [191, 217] width 8 height 8
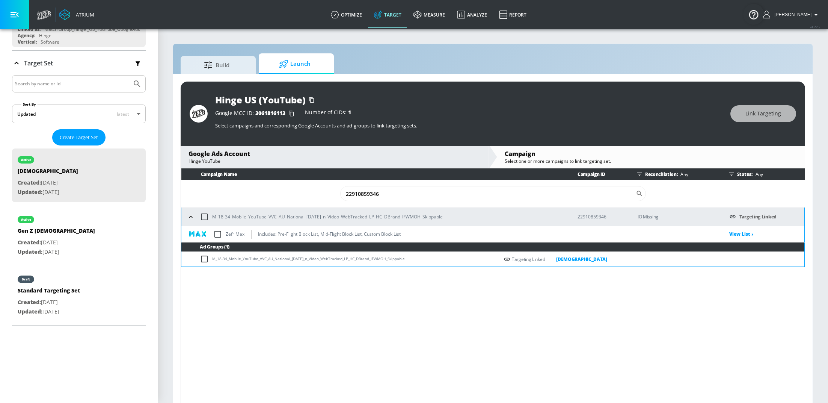
click at [218, 237] on input "checkbox" at bounding box center [218, 234] width 16 height 16
checkbox input "true"
click at [439, 20] on link "measure" at bounding box center [429, 14] width 44 height 27
